Goal: Complete application form

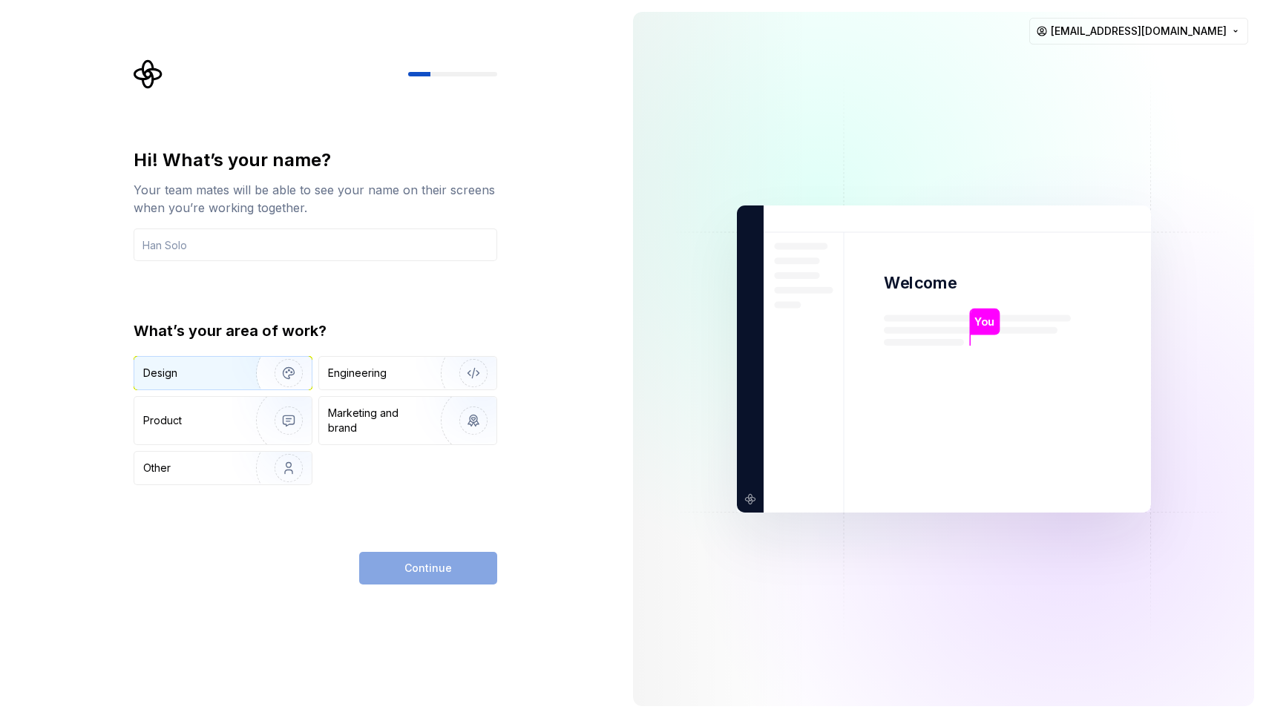
click at [277, 372] on img "button" at bounding box center [278, 372] width 95 height 99
click at [302, 237] on input "text" at bounding box center [316, 245] width 364 height 33
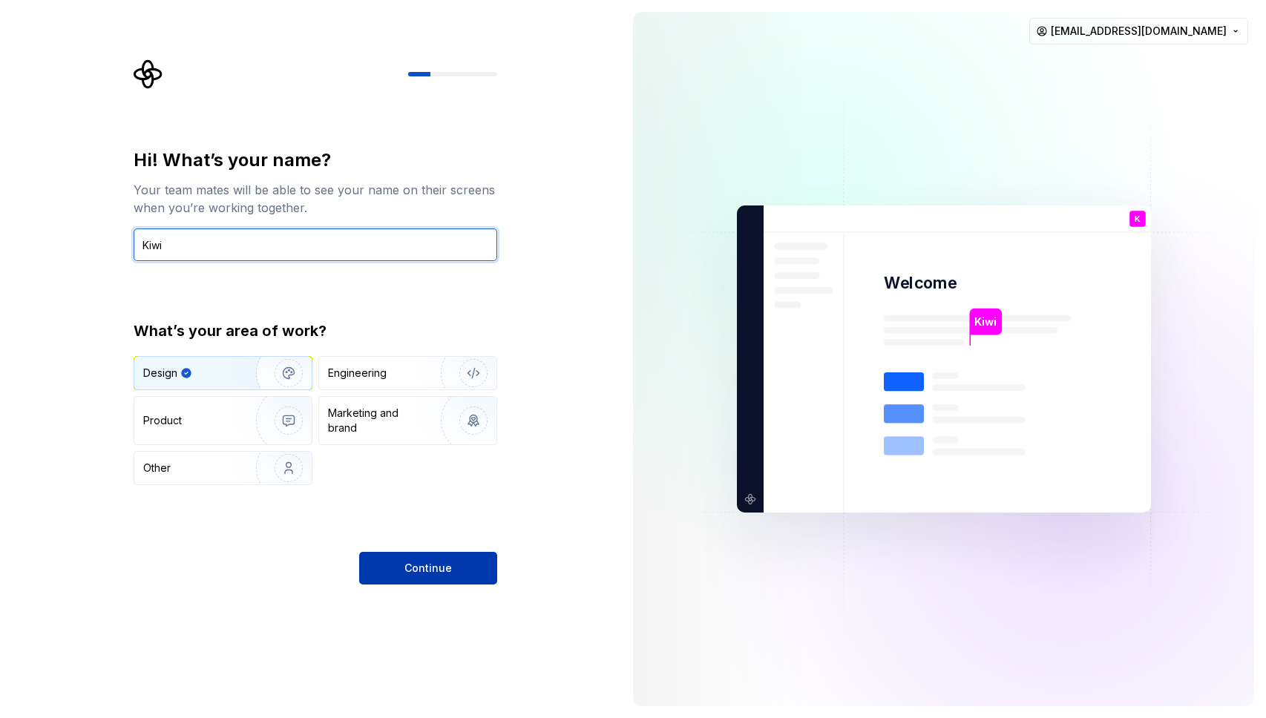
type input "Kiwi"
click at [447, 570] on span "Continue" at bounding box center [427, 568] width 47 height 15
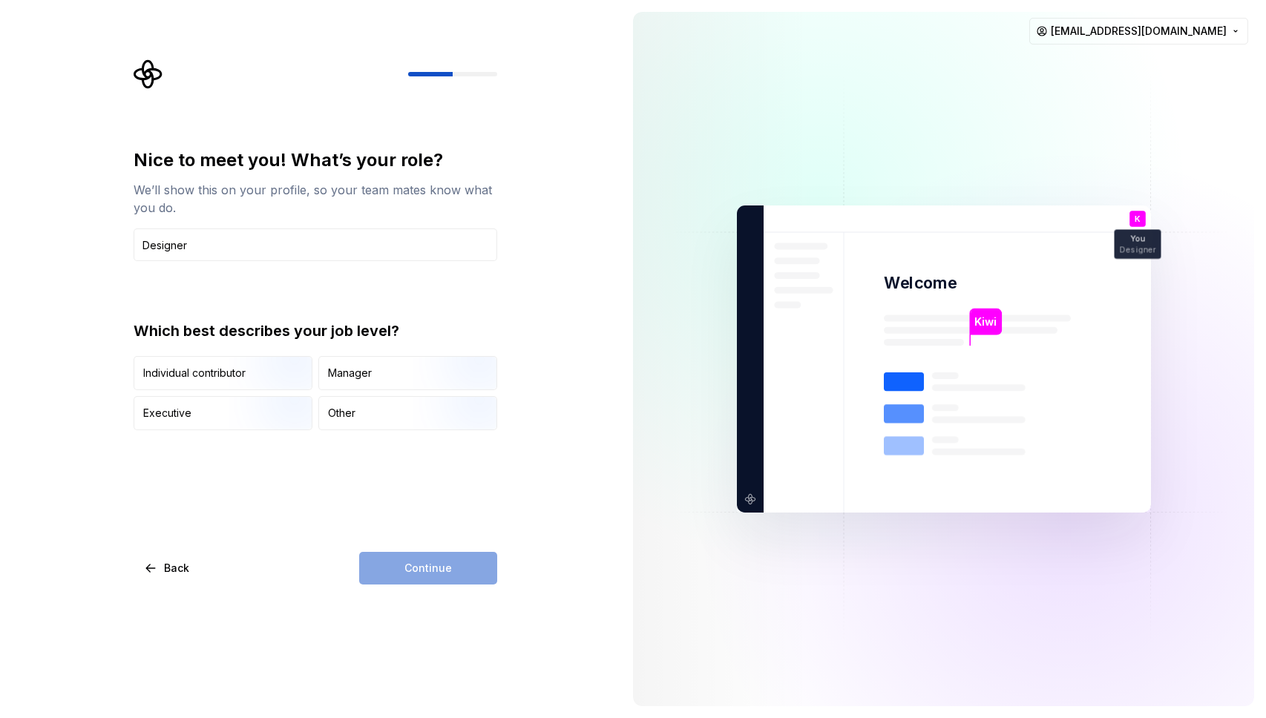
type input "Designer"
click at [480, 578] on div "Continue" at bounding box center [428, 568] width 138 height 33
click at [459, 565] on div "Continue" at bounding box center [428, 568] width 138 height 33
click at [376, 412] on div "Other" at bounding box center [407, 413] width 177 height 33
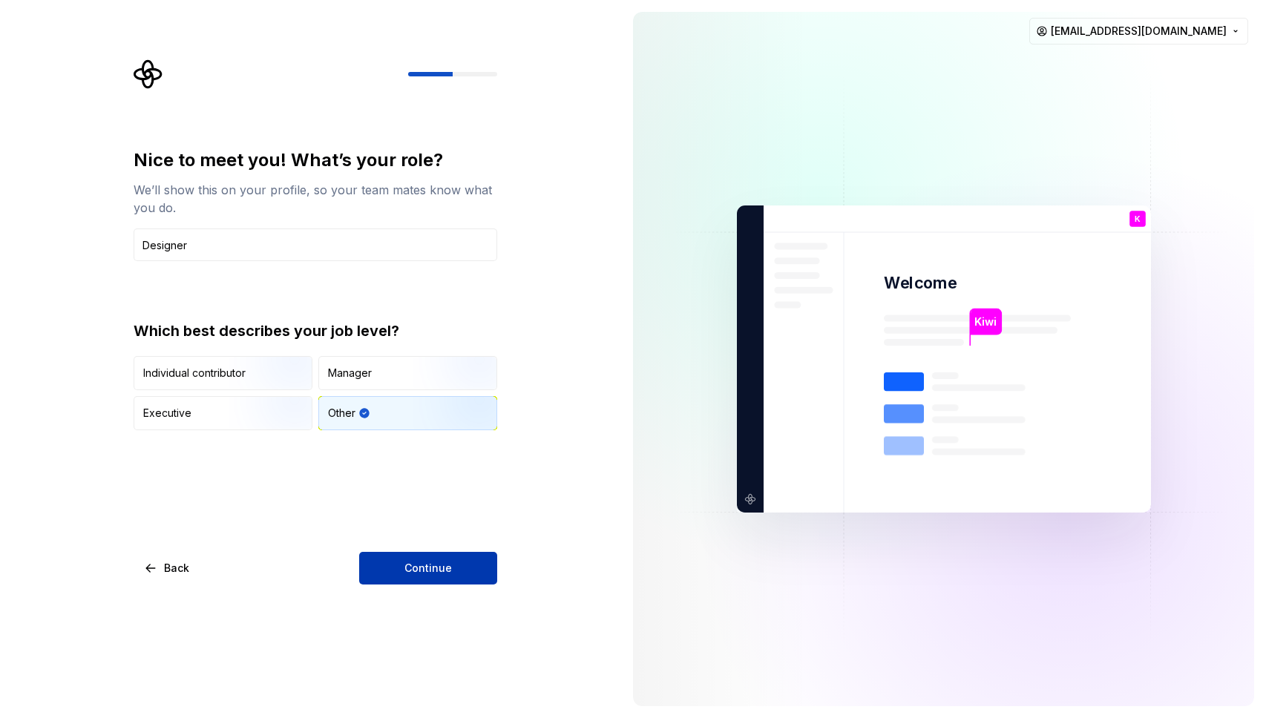
click at [455, 566] on button "Continue" at bounding box center [428, 568] width 138 height 33
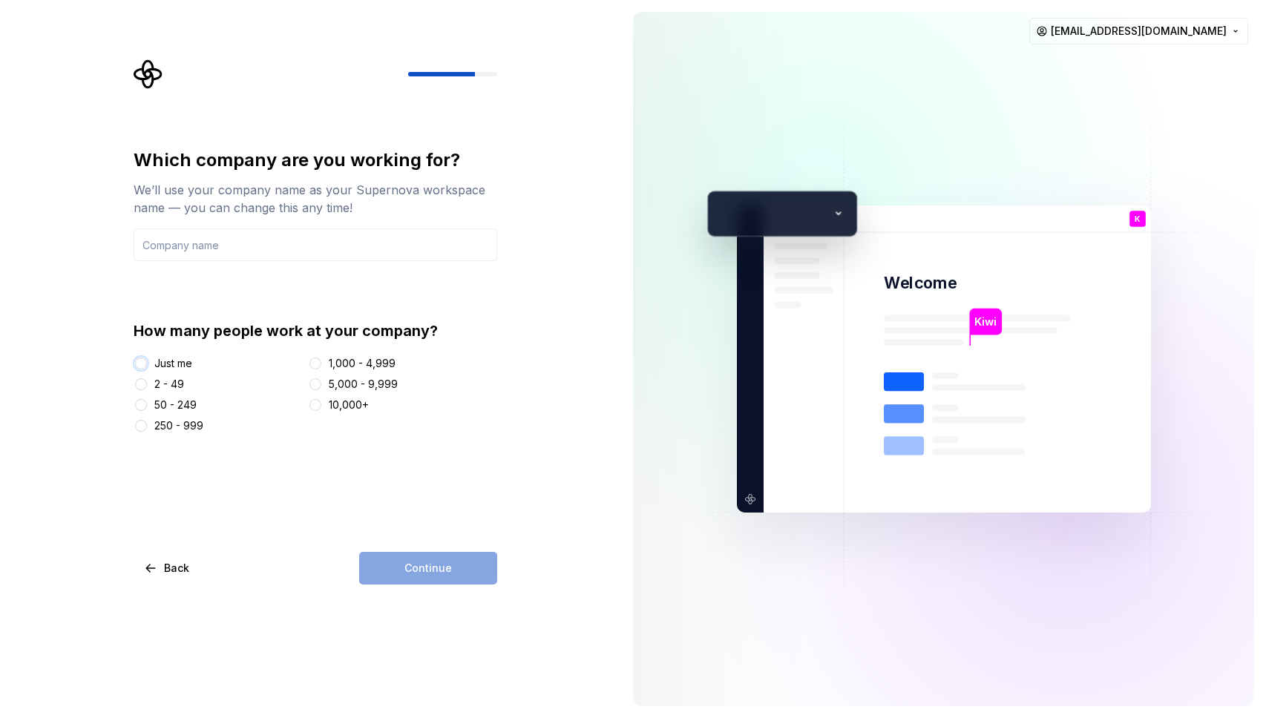
click at [144, 364] on button "Just me" at bounding box center [141, 364] width 12 height 12
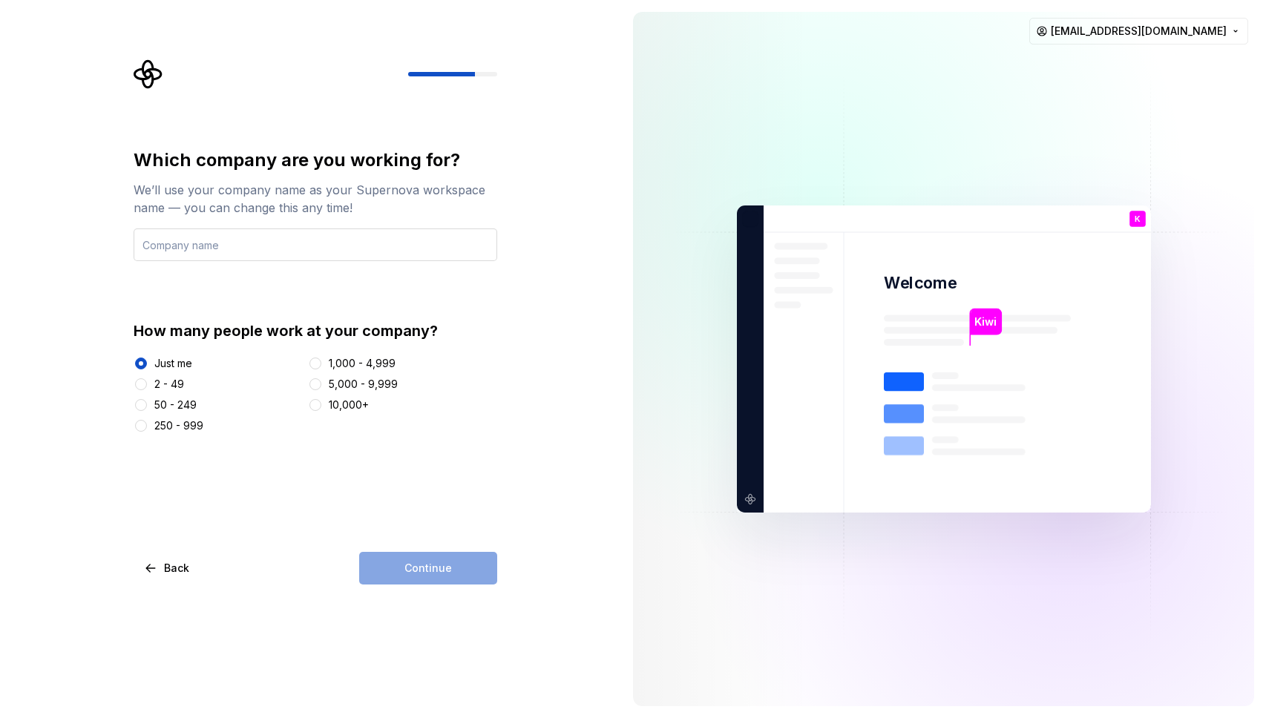
click at [280, 255] on input "text" at bounding box center [316, 245] width 364 height 33
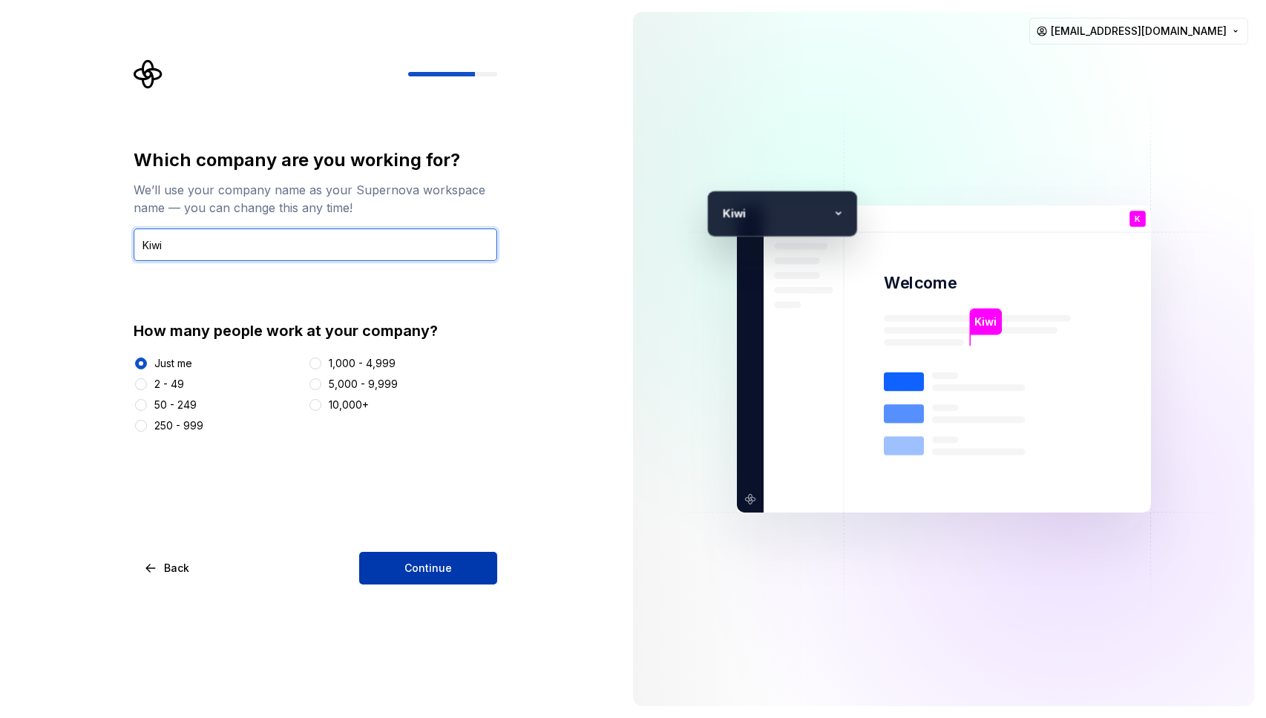
type input "Kiwi"
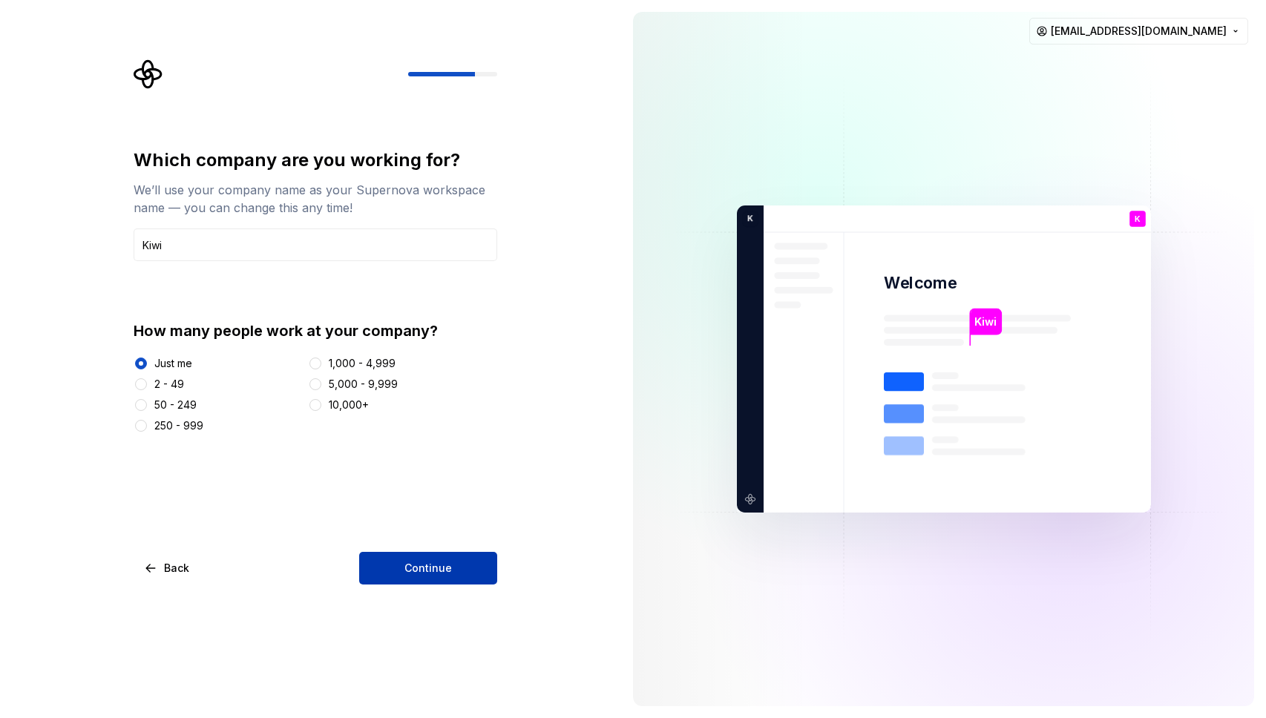
click at [441, 575] on span "Continue" at bounding box center [427, 568] width 47 height 15
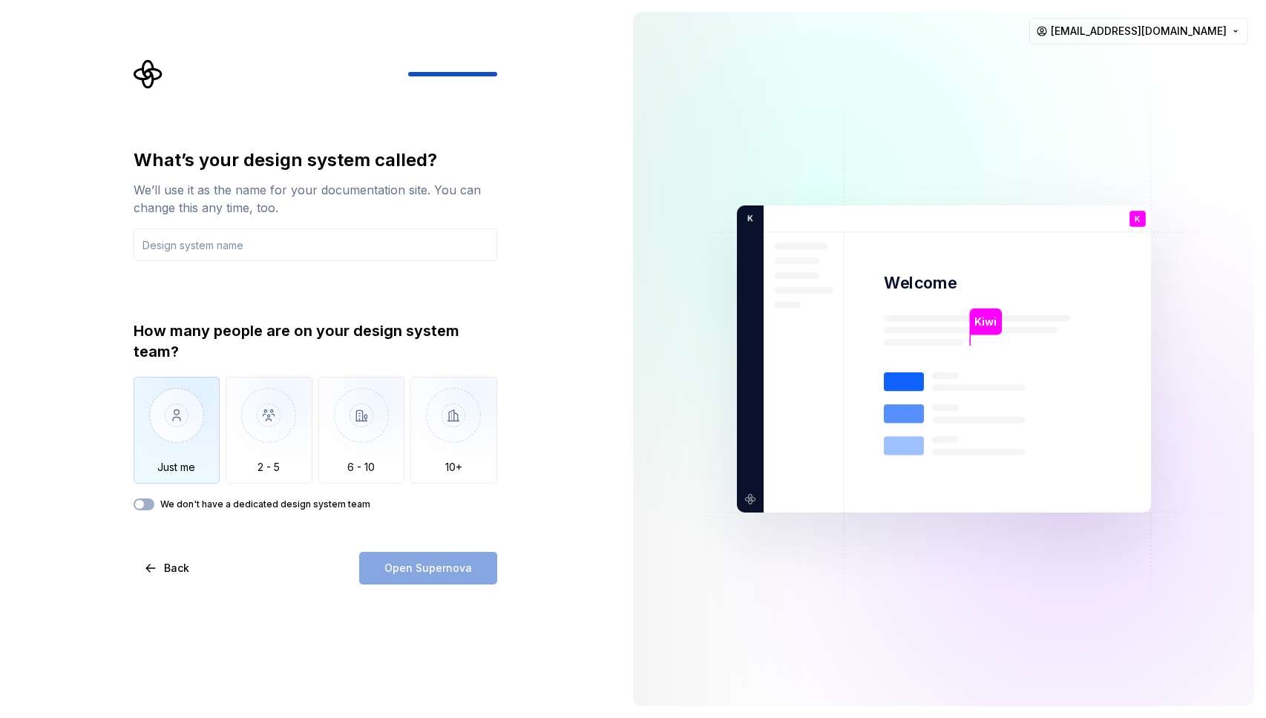
click at [178, 438] on img "button" at bounding box center [177, 426] width 87 height 99
click at [272, 246] on input "text" at bounding box center [316, 245] width 364 height 33
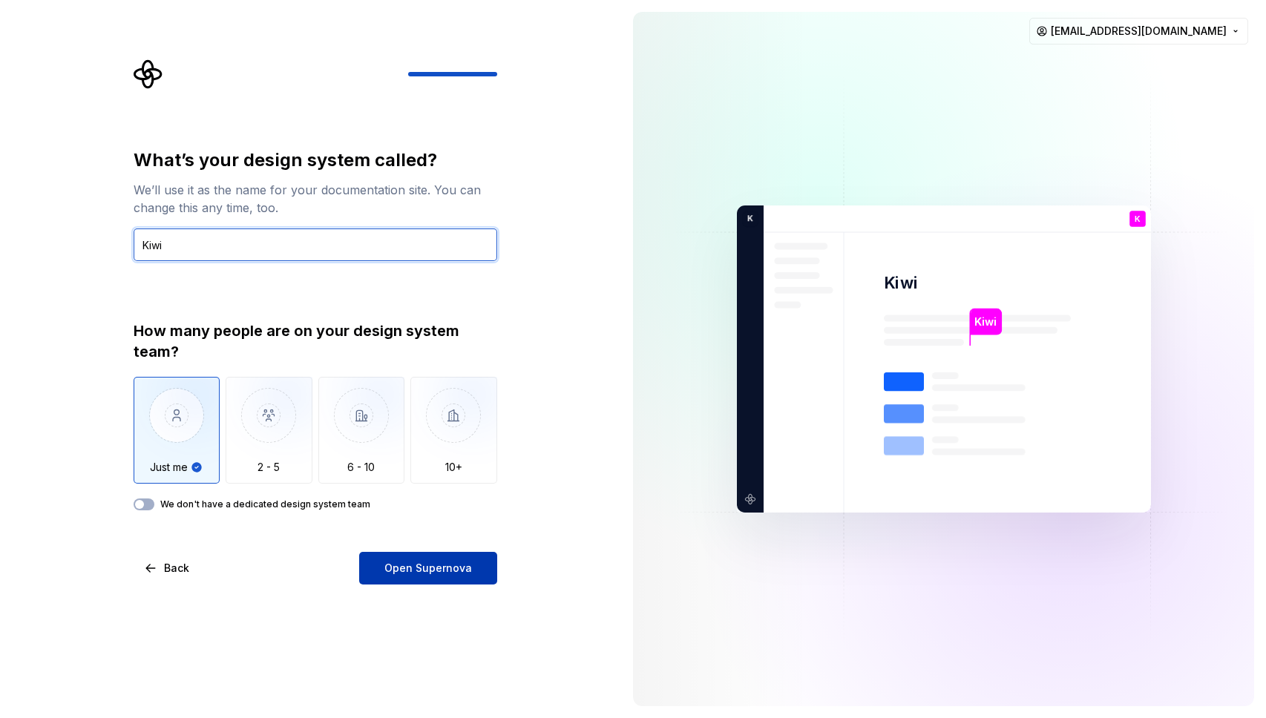
type input "Kiwi"
click at [395, 560] on button "Open Supernova" at bounding box center [428, 568] width 138 height 33
